Goal: Check status: Check status

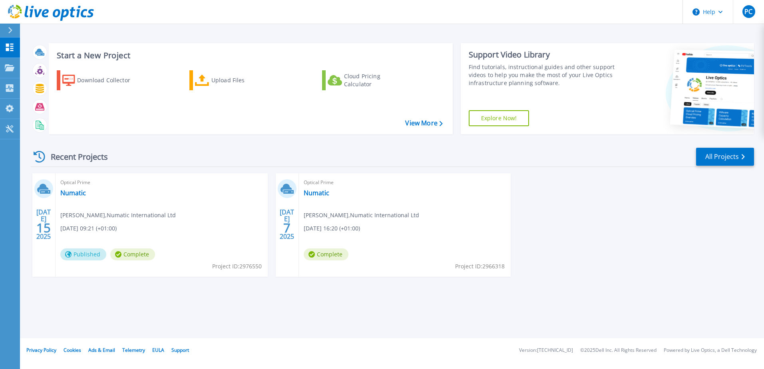
click at [79, 198] on div "Optical Prime Numatic [PERSON_NAME] , Numatic International Ltd [DATE] 09:21 (+…" at bounding box center [162, 224] width 212 height 103
click at [79, 194] on link "Numatic" at bounding box center [73, 193] width 26 height 8
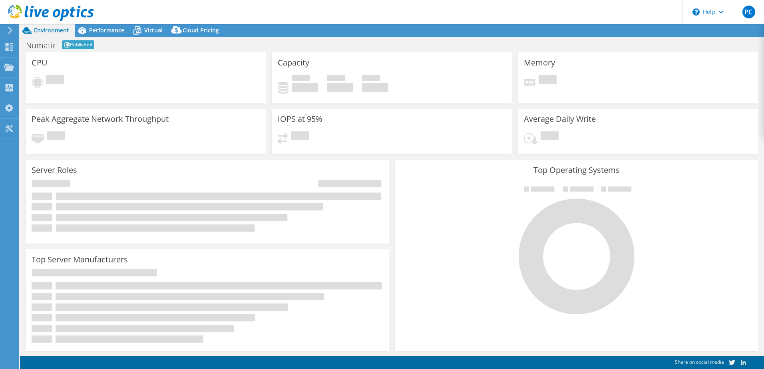
select select "USD"
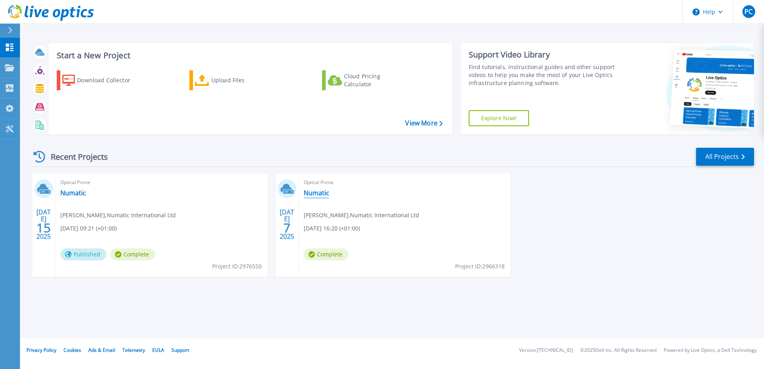
click at [318, 195] on link "Numatic" at bounding box center [317, 193] width 26 height 8
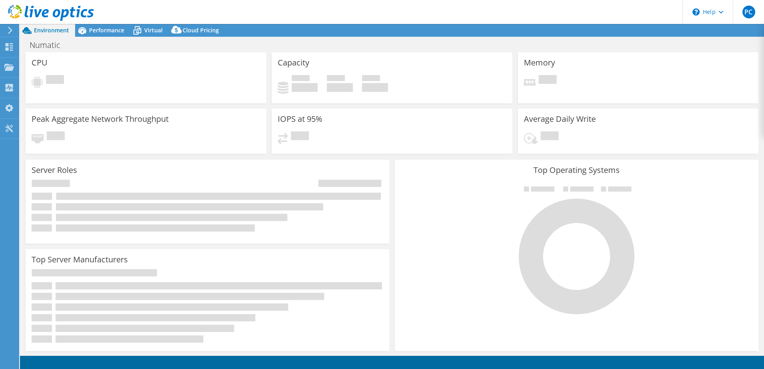
select select "EULondon"
select select "GBP"
